Goal: Transaction & Acquisition: Obtain resource

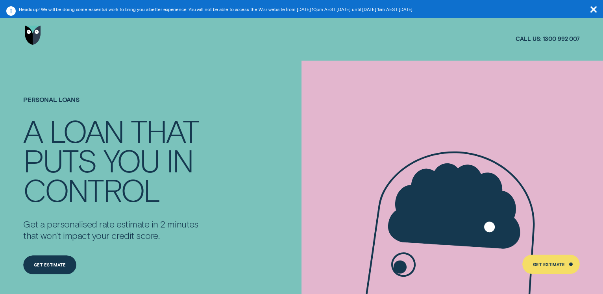
click at [594, 10] on icon "button" at bounding box center [593, 9] width 6 height 6
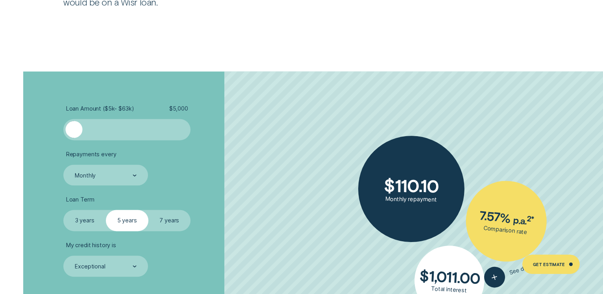
scroll to position [1404, 0]
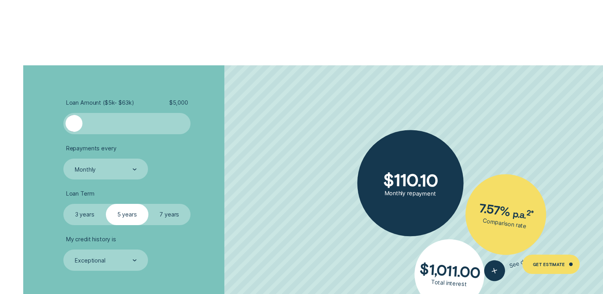
click at [76, 125] on div at bounding box center [74, 123] width 17 height 17
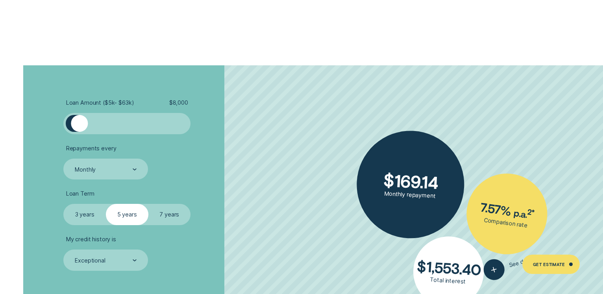
drag, startPoint x: 76, startPoint y: 125, endPoint x: 80, endPoint y: 118, distance: 7.6
click at [80, 118] on div at bounding box center [79, 123] width 17 height 17
click at [133, 170] on icon at bounding box center [135, 169] width 4 height 2
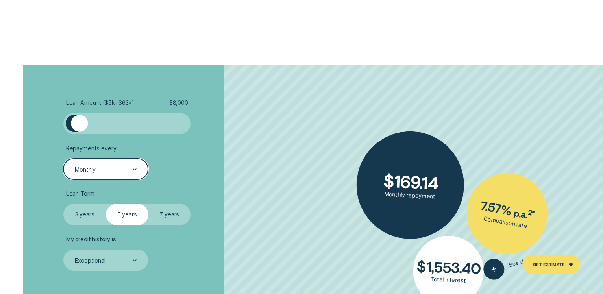
click at [133, 170] on icon at bounding box center [135, 169] width 4 height 2
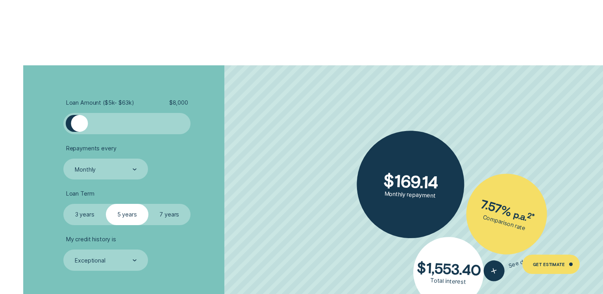
click at [82, 212] on label "3 years" at bounding box center [84, 214] width 42 height 21
click at [63, 204] on input "3 years" at bounding box center [63, 204] width 0 height 0
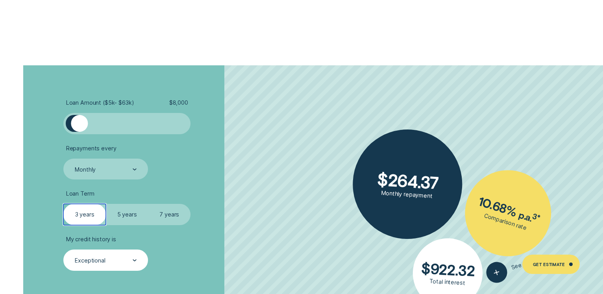
click at [132, 259] on div "Exceptional" at bounding box center [105, 260] width 62 height 8
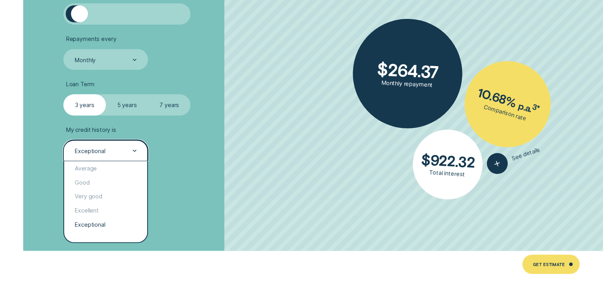
scroll to position [1525, 0]
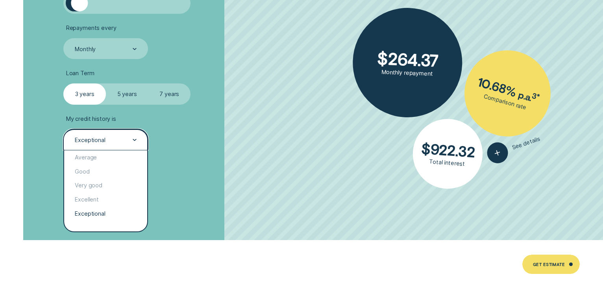
click at [176, 211] on div "Loan Amount ( $5k - $63k ) $ 8,000 Repayments every Monthly Loan Term Select Lo…" at bounding box center [160, 92] width 201 height 295
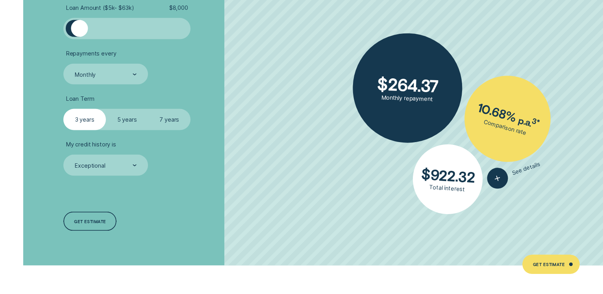
scroll to position [1485, 0]
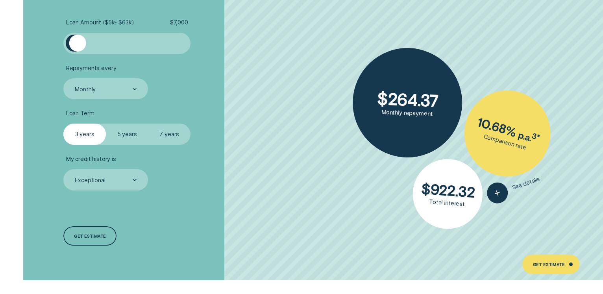
click at [78, 44] on div at bounding box center [77, 43] width 17 height 17
drag, startPoint x: 77, startPoint y: 46, endPoint x: 83, endPoint y: 45, distance: 6.0
click at [83, 45] on div at bounding box center [83, 43] width 17 height 17
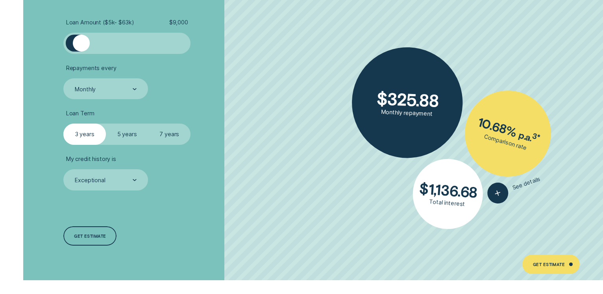
click at [81, 46] on div at bounding box center [81, 43] width 17 height 17
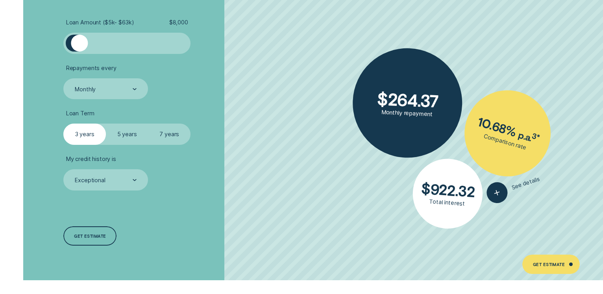
click at [129, 136] on label "5 years" at bounding box center [127, 134] width 42 height 21
click at [106, 124] on input "5 years" at bounding box center [106, 124] width 0 height 0
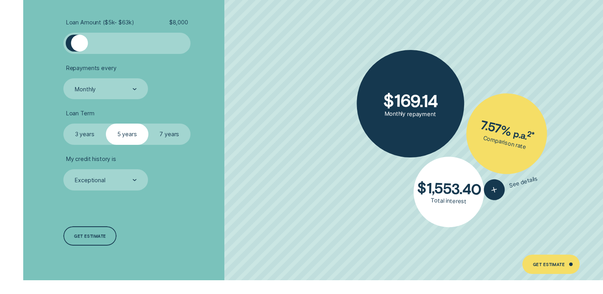
click at [79, 134] on label "3 years" at bounding box center [84, 134] width 42 height 21
click at [63, 124] on input "3 years" at bounding box center [63, 124] width 0 height 0
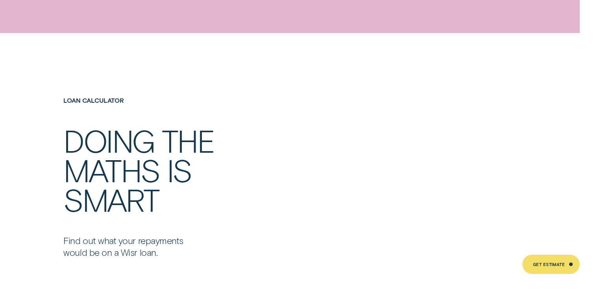
scroll to position [1244, 0]
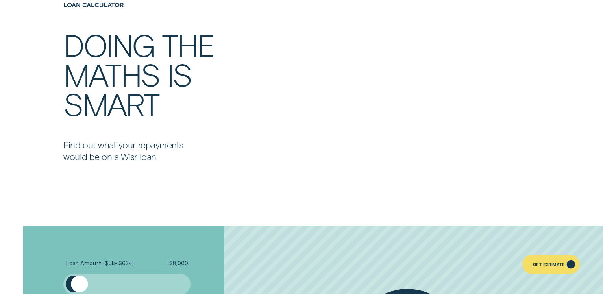
click at [552, 264] on div "Get Estimate" at bounding box center [549, 265] width 32 height 4
